Goal: Navigation & Orientation: Find specific page/section

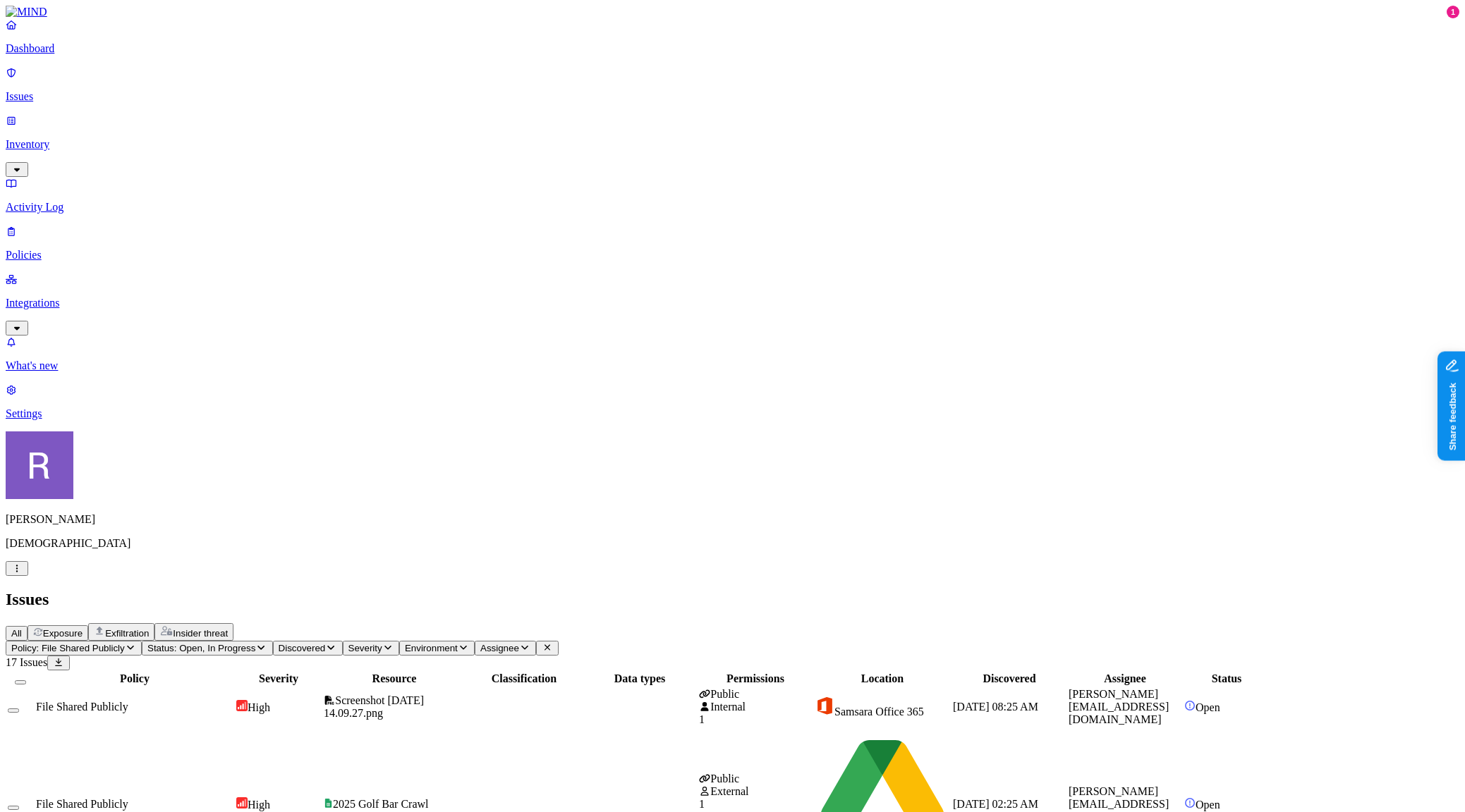
drag, startPoint x: 1222, startPoint y: 386, endPoint x: 1321, endPoint y: 388, distance: 99.0
drag, startPoint x: 1258, startPoint y: 270, endPoint x: 1423, endPoint y: 46, distance: 278.2
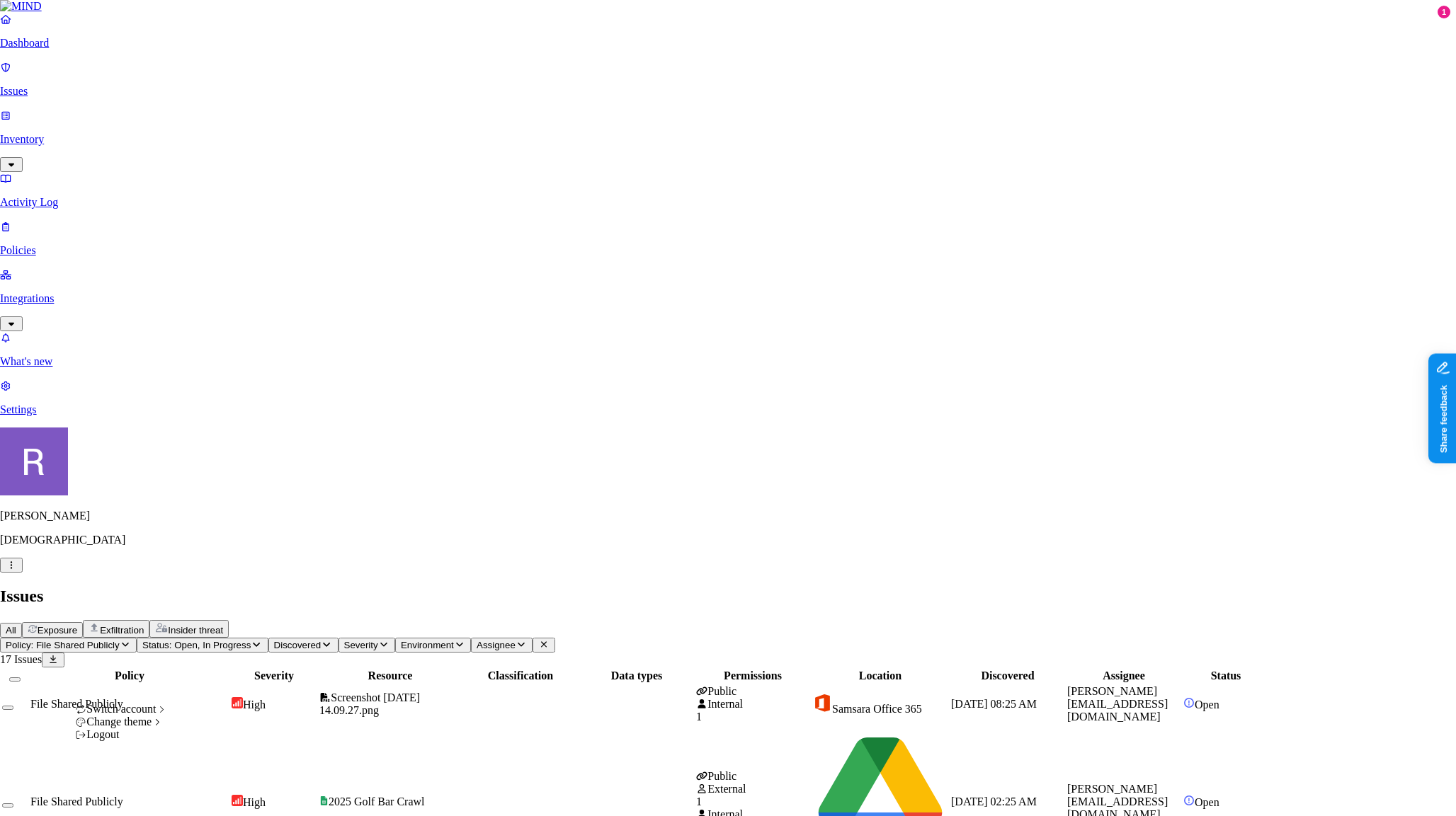
click at [17, 570] on icon "button" at bounding box center [11, 565] width 11 height 9
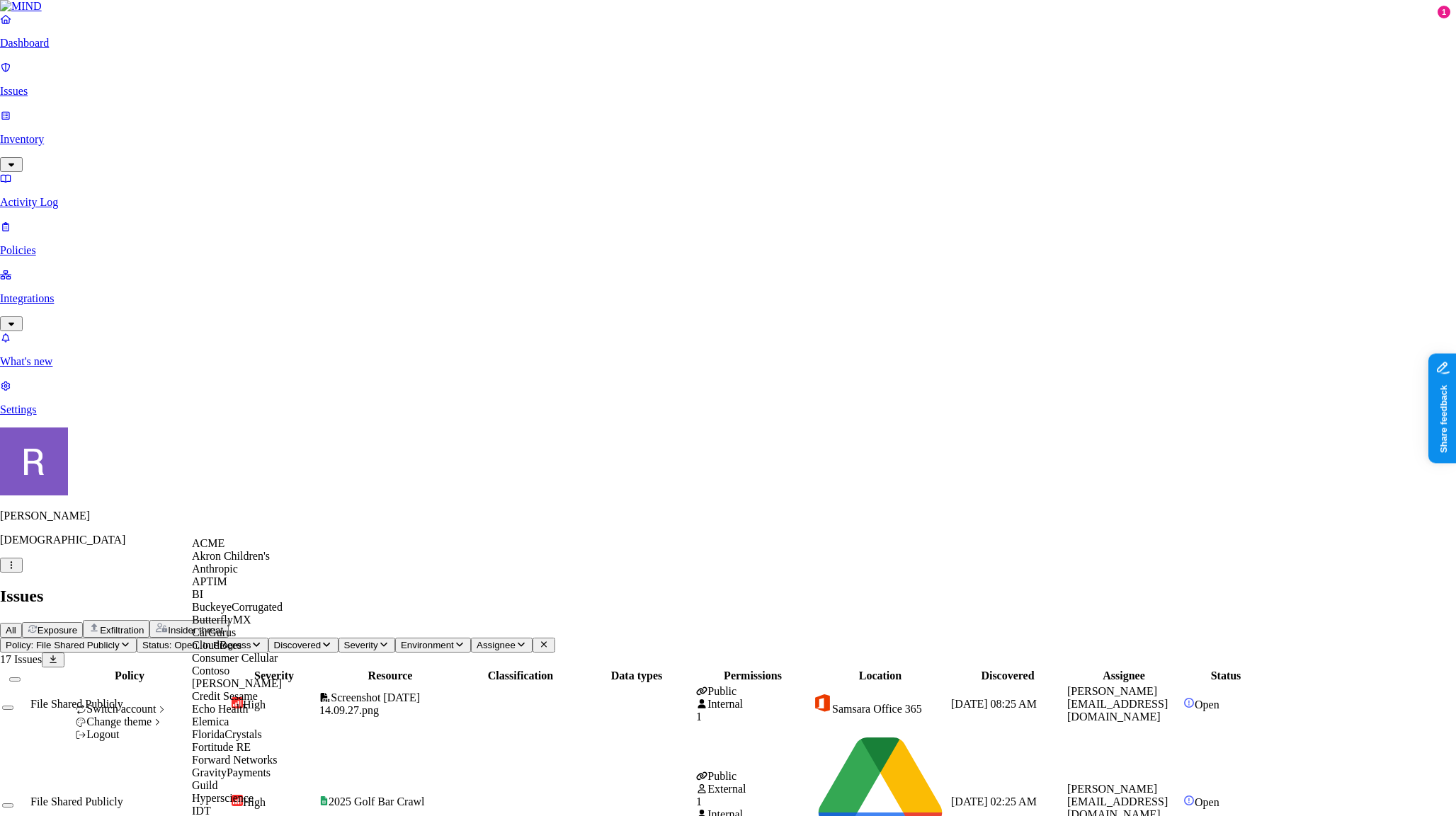
scroll to position [366, 0]
click at [237, 766] on span "GravityPayments" at bounding box center [231, 772] width 79 height 12
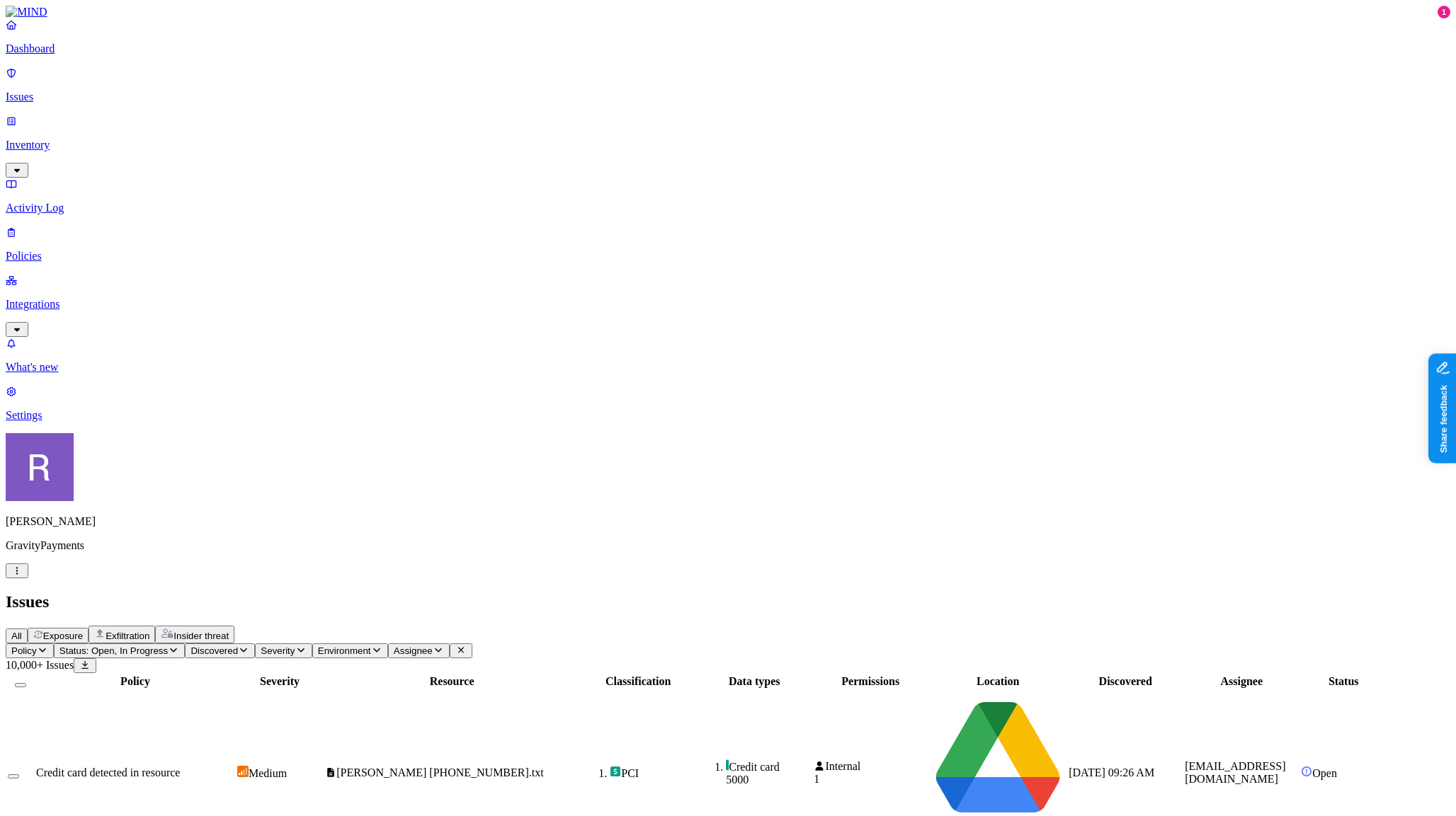
click at [64, 298] on p "Integrations" at bounding box center [728, 305] width 1445 height 13
